Goal: Check status: Check status

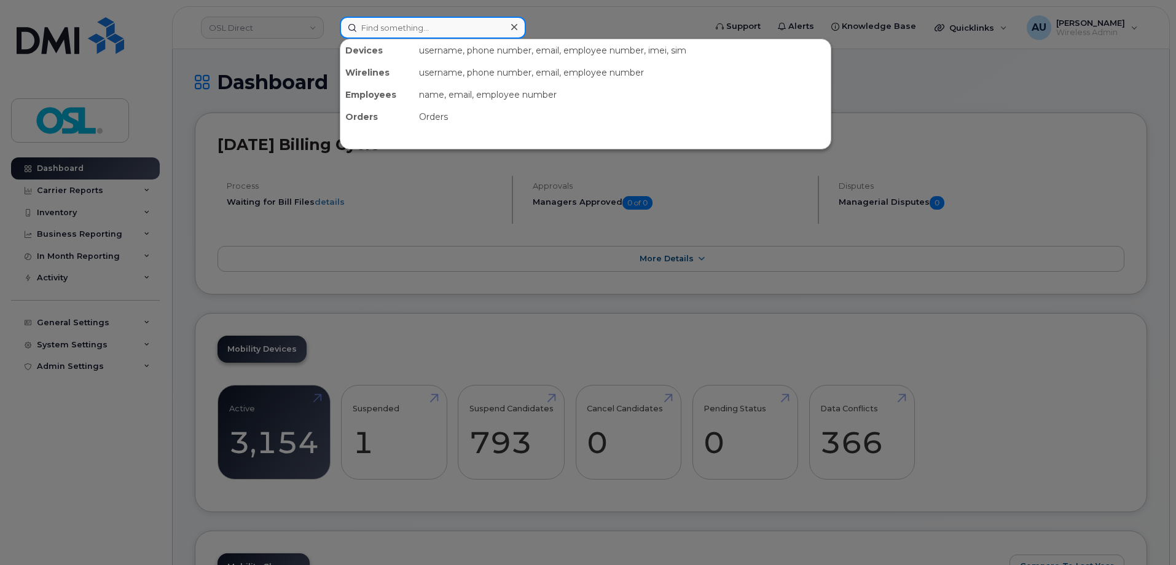
click at [405, 31] on input at bounding box center [433, 28] width 186 height 22
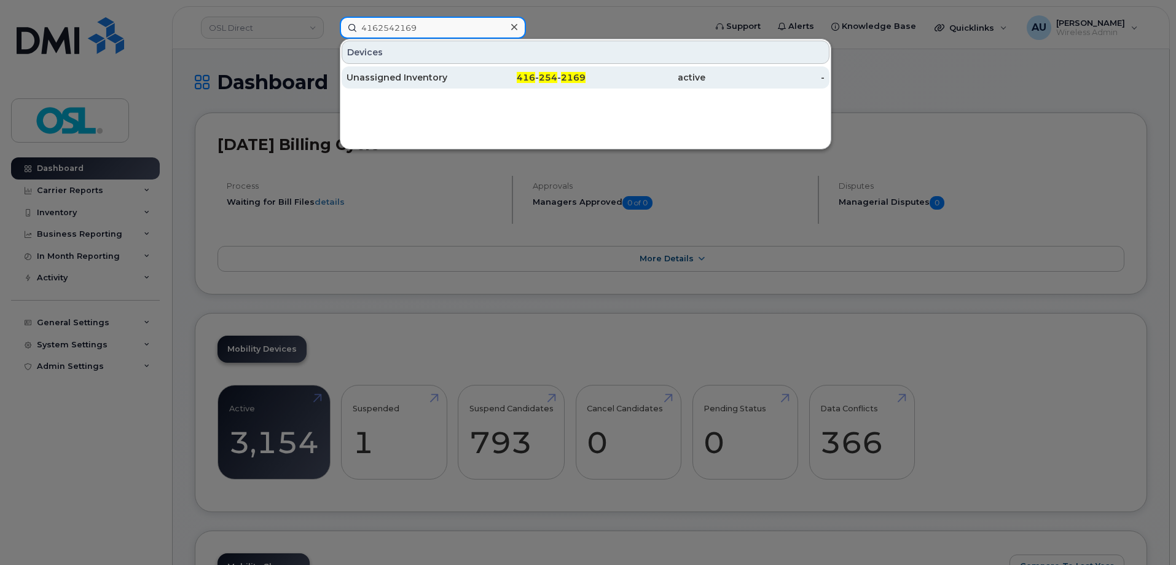
type input "4162542169"
click at [432, 74] on div "Unassigned Inventory" at bounding box center [406, 77] width 120 height 12
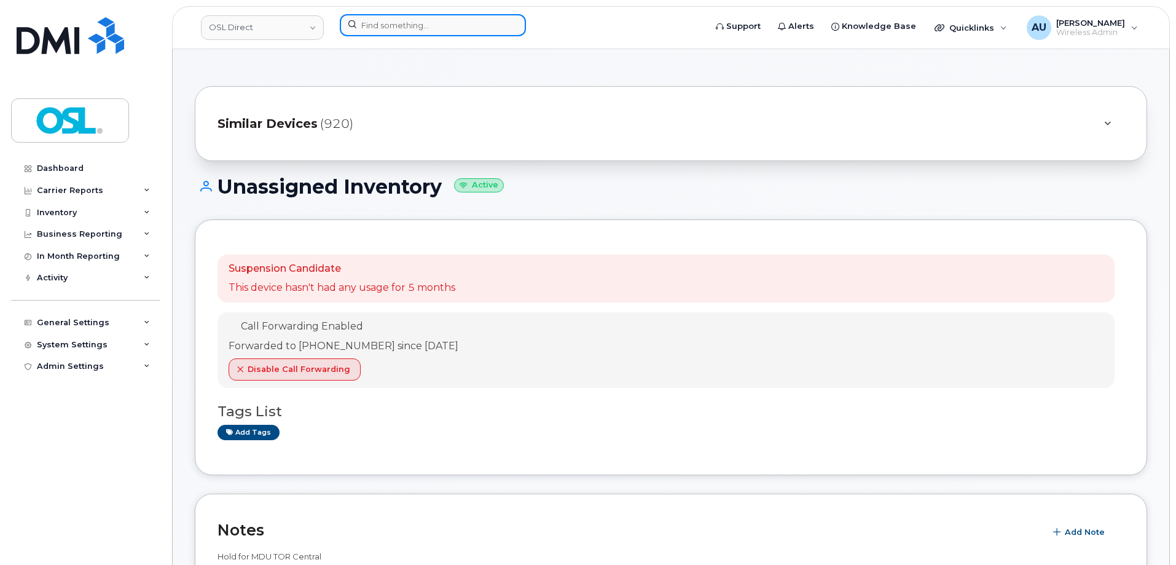
click at [471, 25] on input at bounding box center [433, 25] width 186 height 22
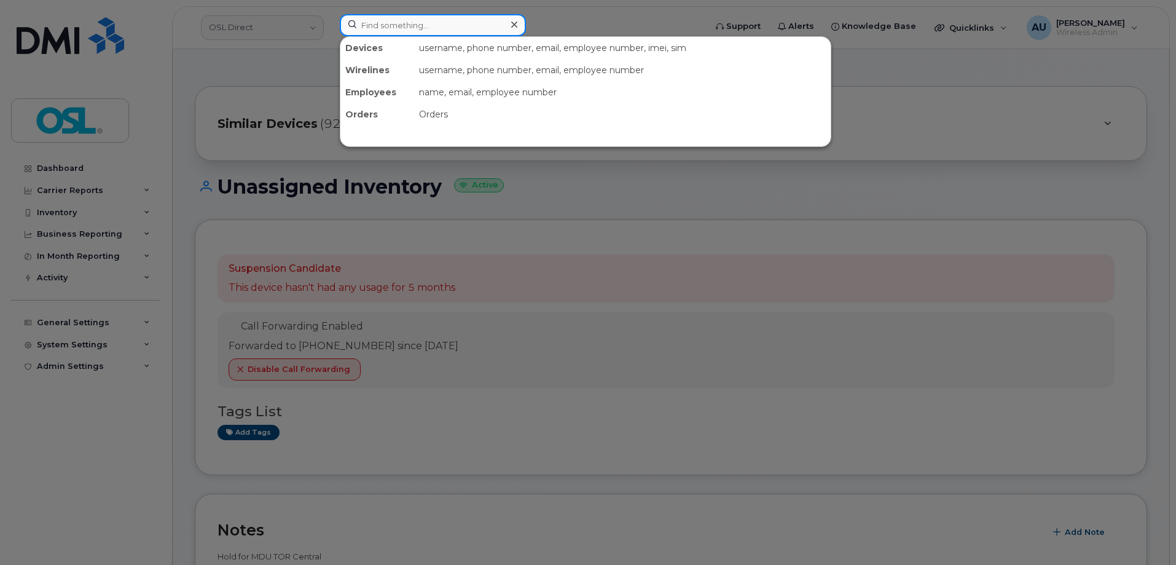
paste input "3673211073"
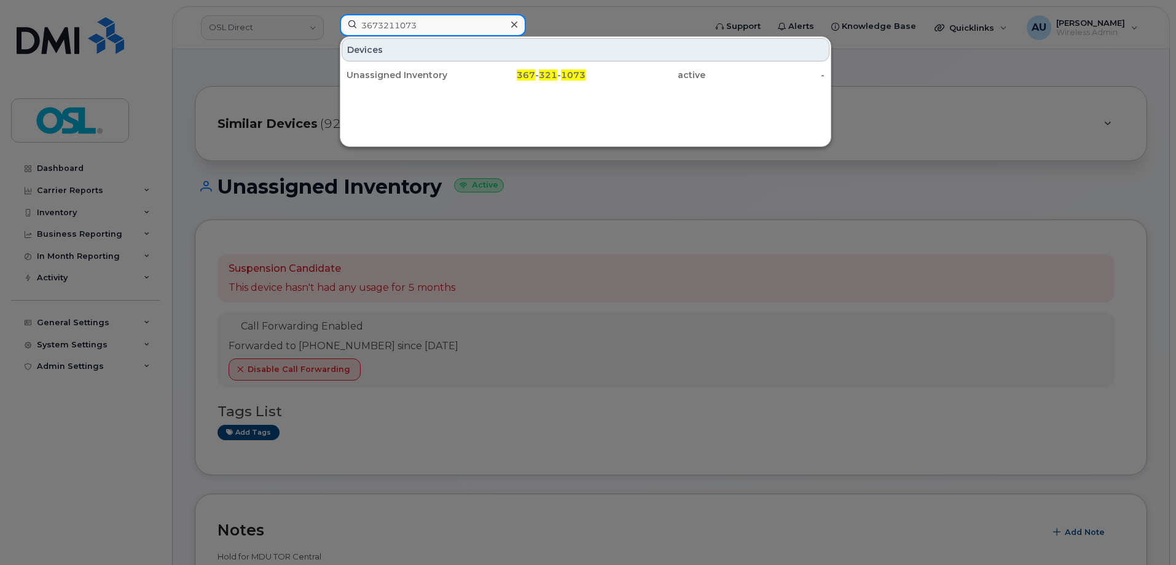
type input "3673211073"
